Goal: Book appointment/travel/reservation

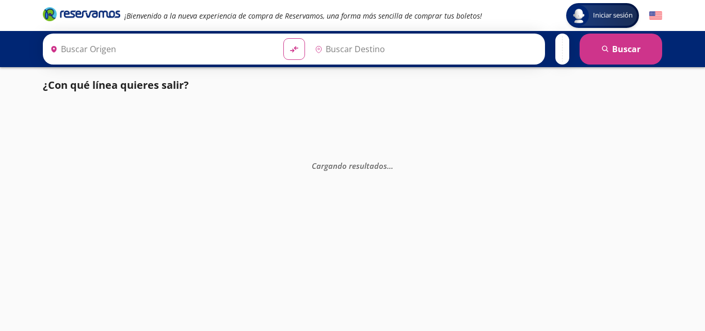
type input "[GEOGRAPHIC_DATA], [GEOGRAPHIC_DATA]"
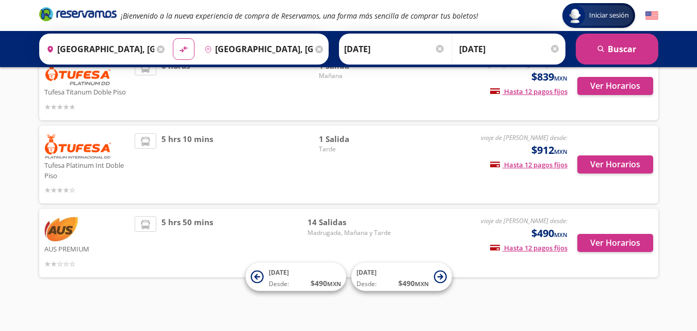
scroll to position [374, 0]
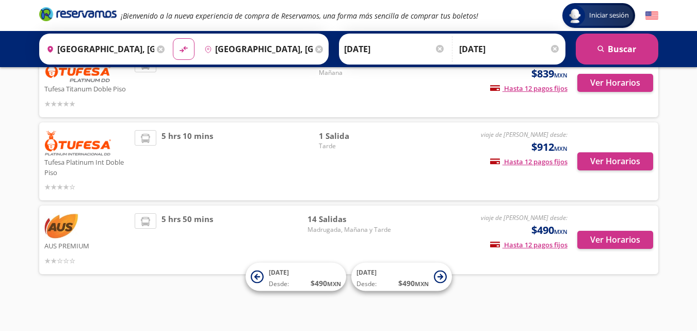
click at [218, 237] on div "5 hrs 50 mins" at bounding box center [221, 239] width 173 height 53
click at [141, 220] on icon at bounding box center [145, 221] width 9 height 9
click at [72, 243] on p "AUS PREMIUM" at bounding box center [87, 245] width 86 height 12
click at [597, 240] on button "Ver Horarios" at bounding box center [615, 240] width 76 height 18
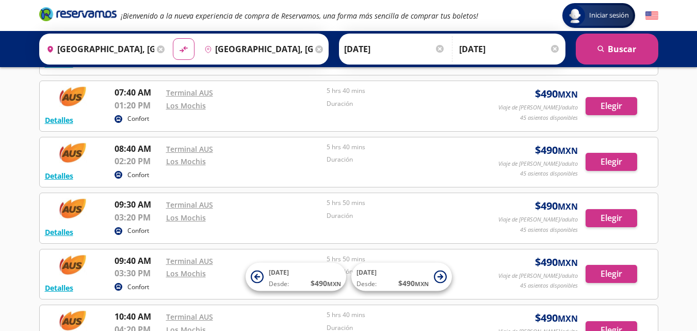
scroll to position [206, 0]
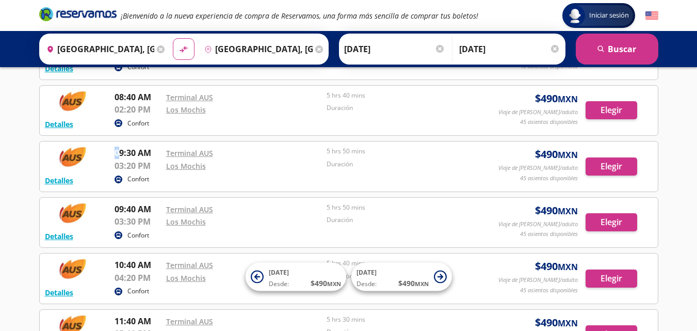
drag, startPoint x: 118, startPoint y: 154, endPoint x: 112, endPoint y: 156, distance: 6.2
click at [112, 156] on div "Detalles Confort 09:30 AM Terminal AUS 03:20 PM Los Mochis 5 hrs 50 mins Duraci…" at bounding box center [349, 167] width 608 height 40
click at [150, 152] on p "09:30 AM" at bounding box center [138, 153] width 46 height 12
drag, startPoint x: 116, startPoint y: 154, endPoint x: 149, endPoint y: 153, distance: 33.1
click at [149, 153] on p "09:30 AM" at bounding box center [138, 153] width 46 height 12
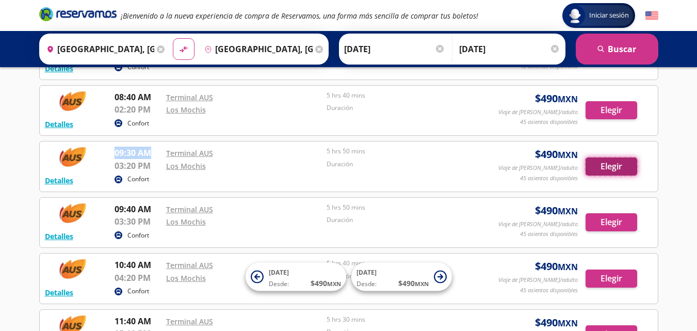
click at [599, 167] on button "Elegir" at bounding box center [612, 166] width 52 height 18
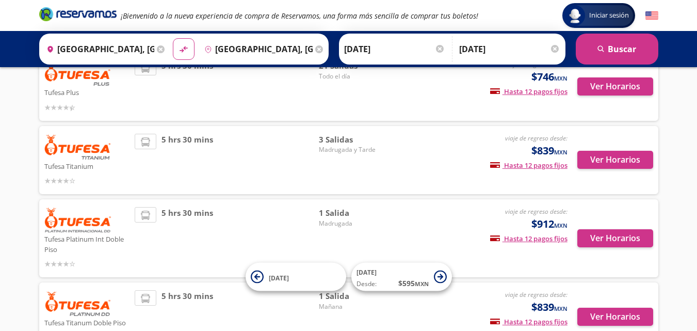
scroll to position [155, 0]
